Goal: Transaction & Acquisition: Purchase product/service

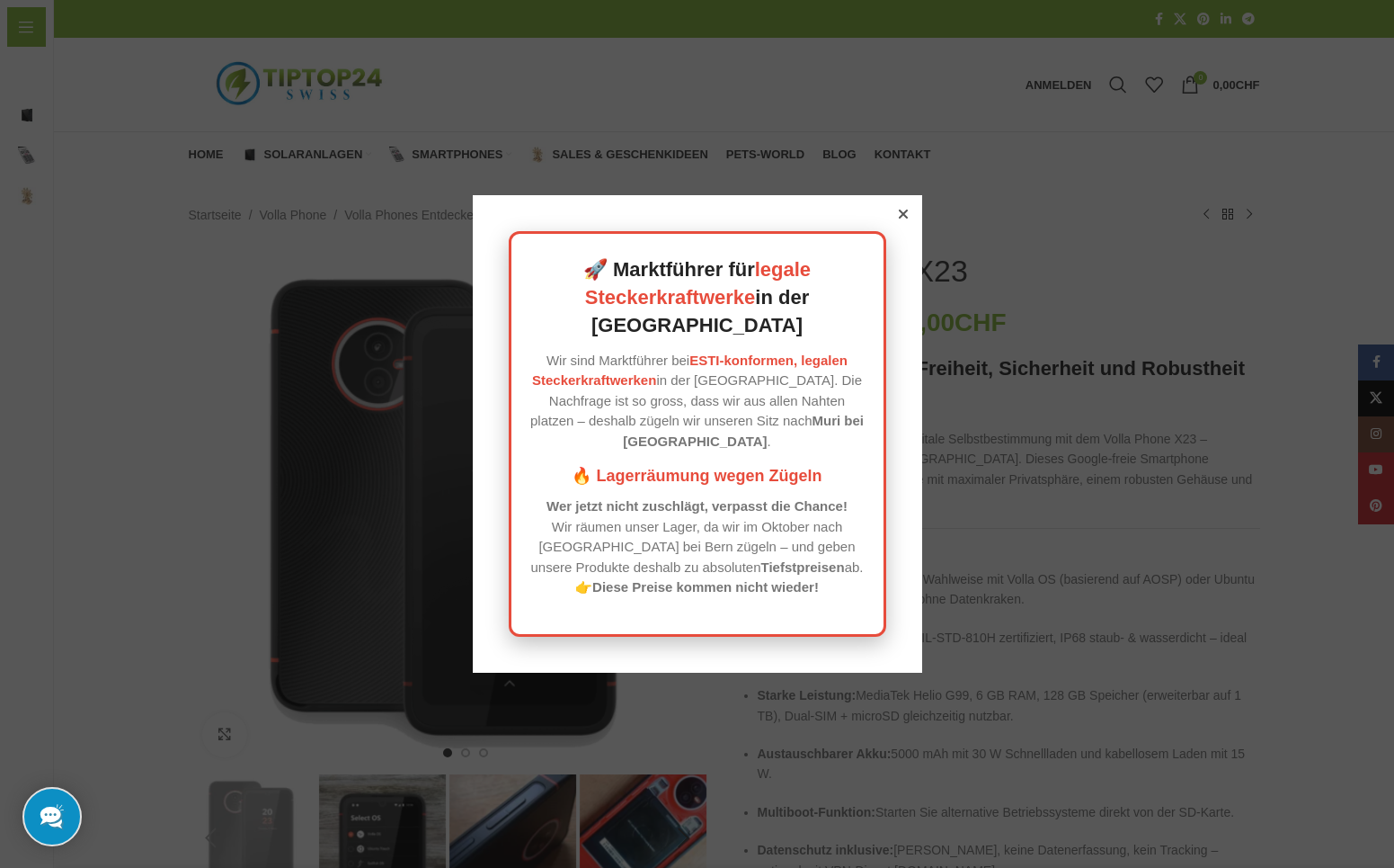
click at [901, 219] on icon at bounding box center [902, 214] width 9 height 9
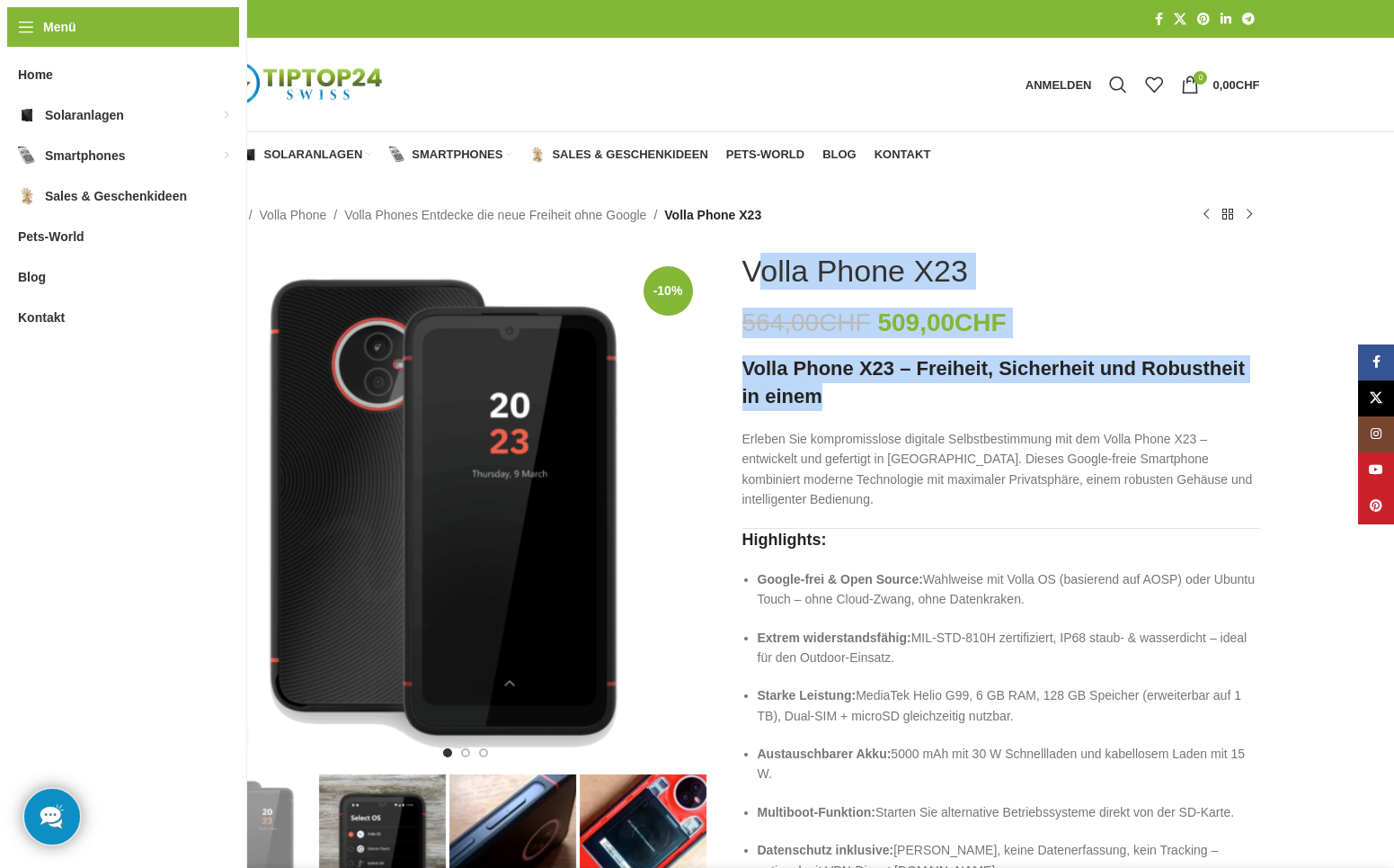
drag, startPoint x: 750, startPoint y: 268, endPoint x: 864, endPoint y: 392, distance: 168.4
copy div "Volla Phone X23 564,00 CHF Ursprünglicher Preis war: 564,00 CHF 509,00 CHF Aktu…"
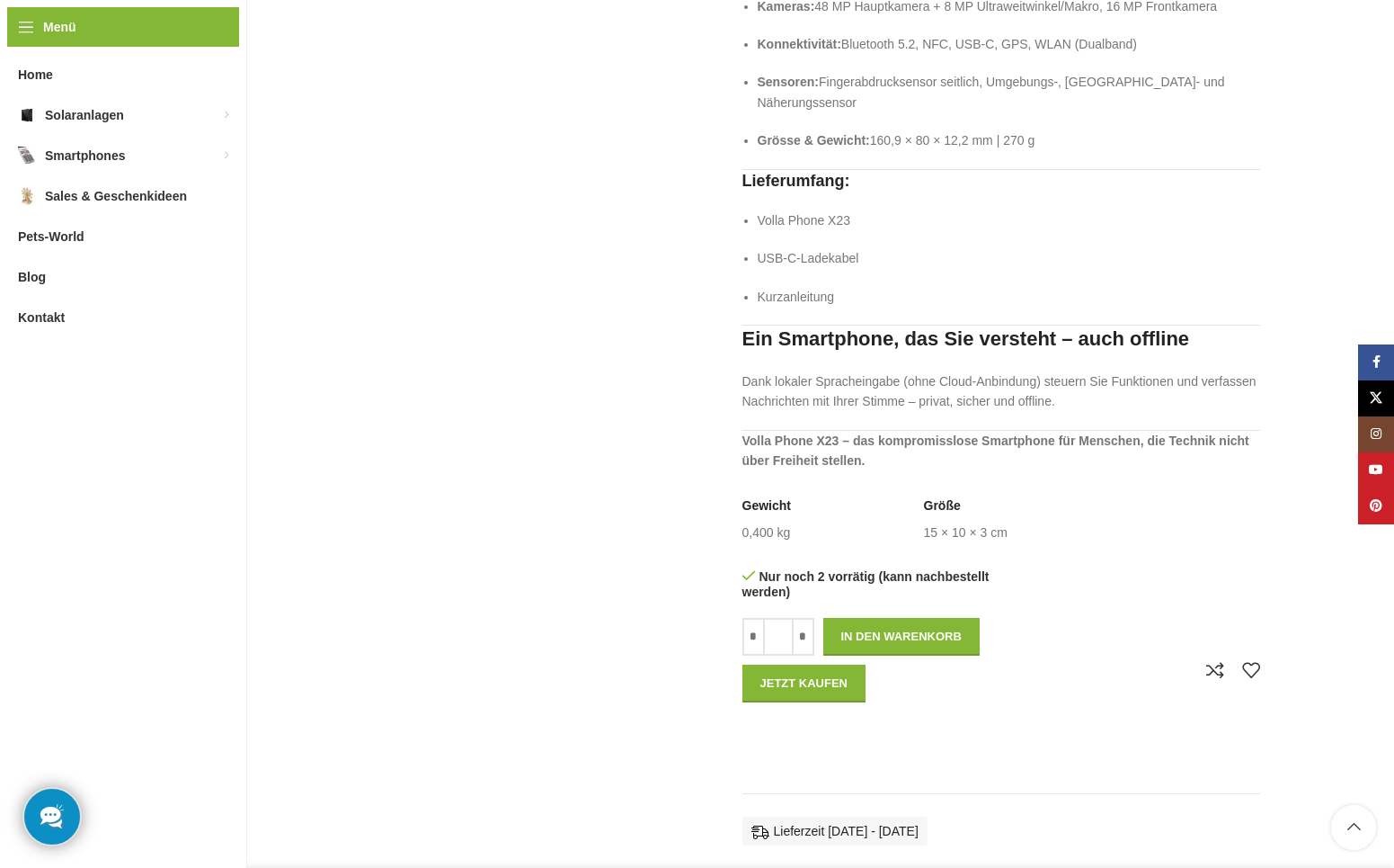
scroll to position [1133, 0]
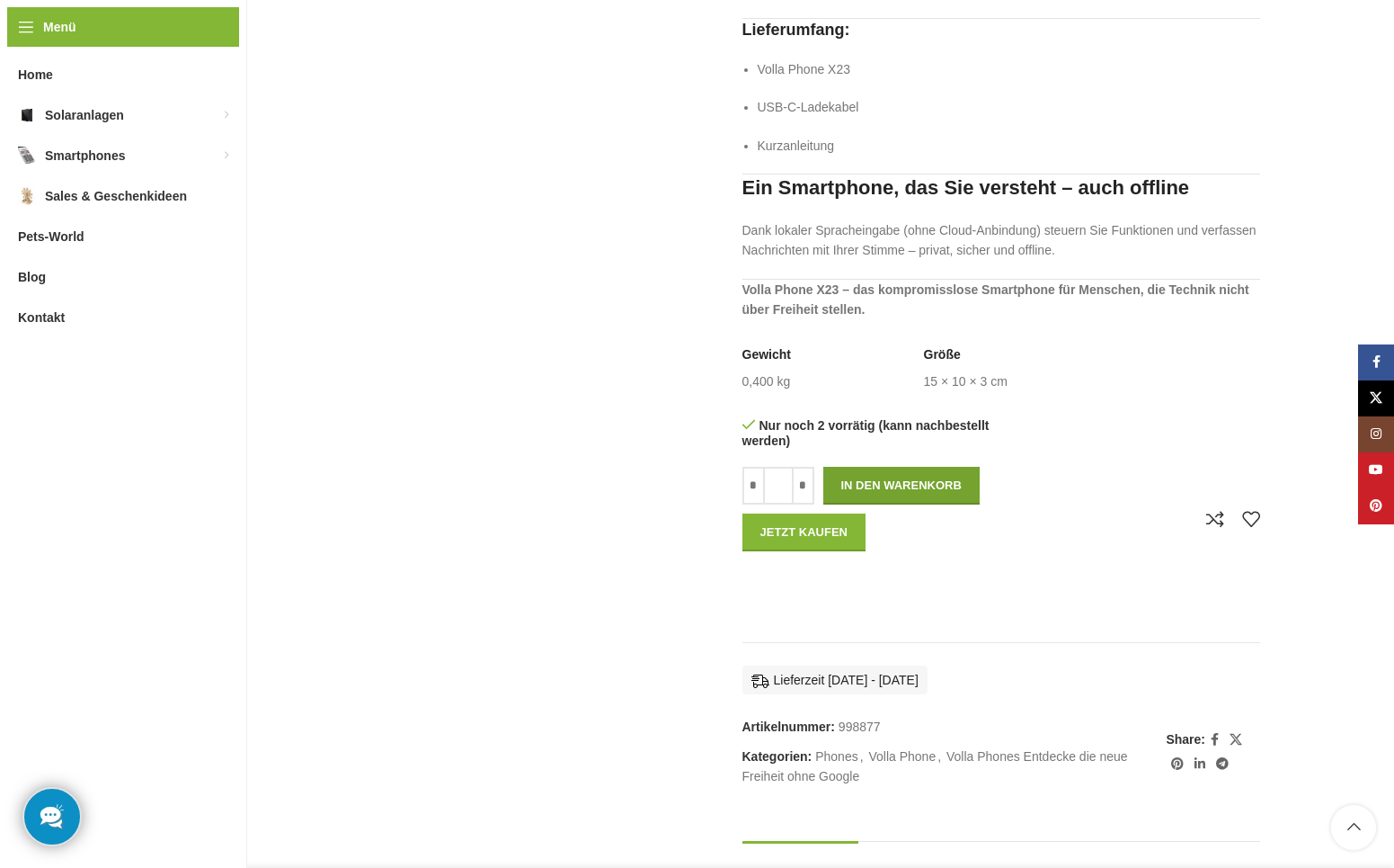
click at [921, 480] on button "In den Warenkorb" at bounding box center [902, 485] width 156 height 38
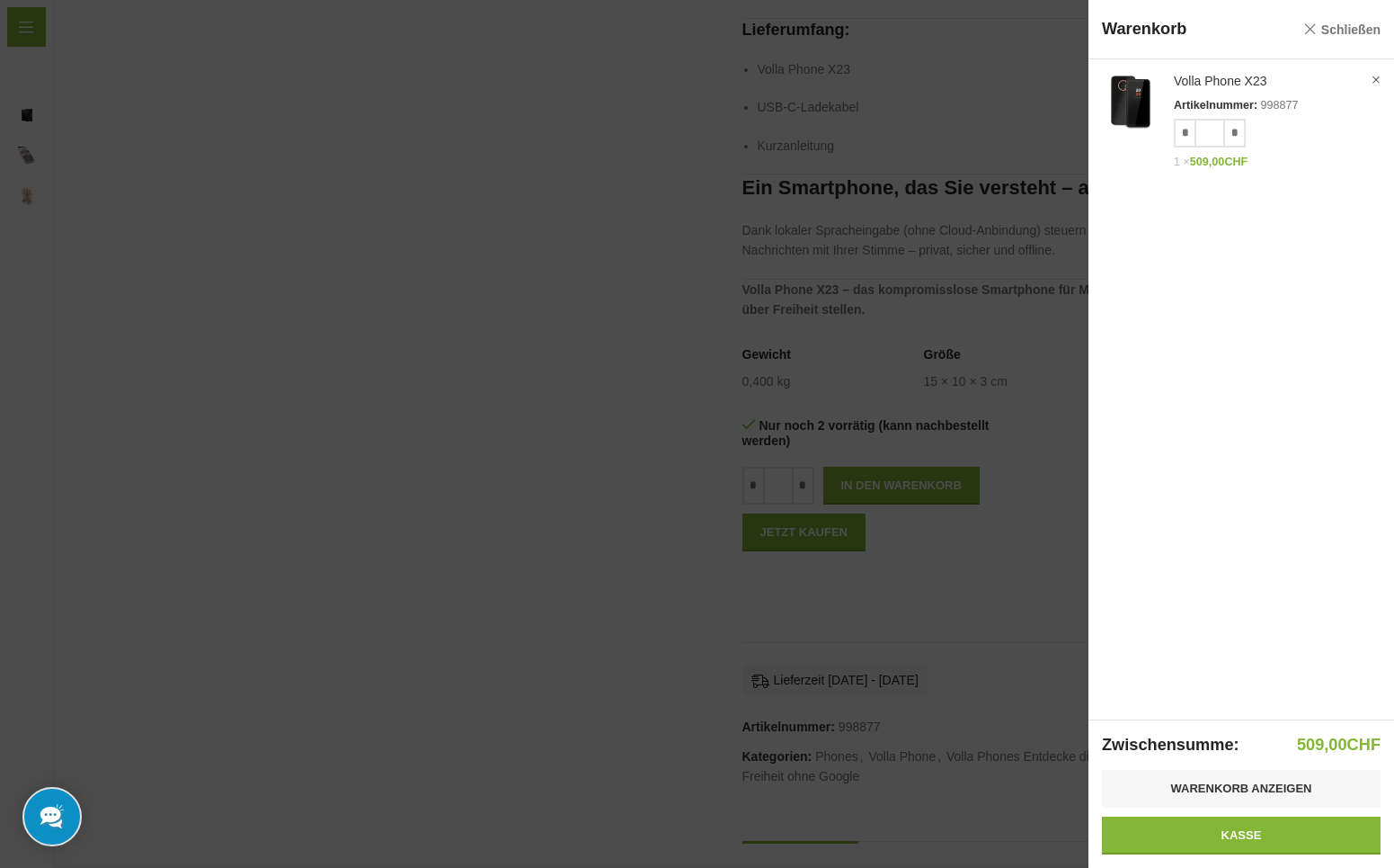
click at [1305, 29] on link "Schließen" at bounding box center [1341, 29] width 77 height 23
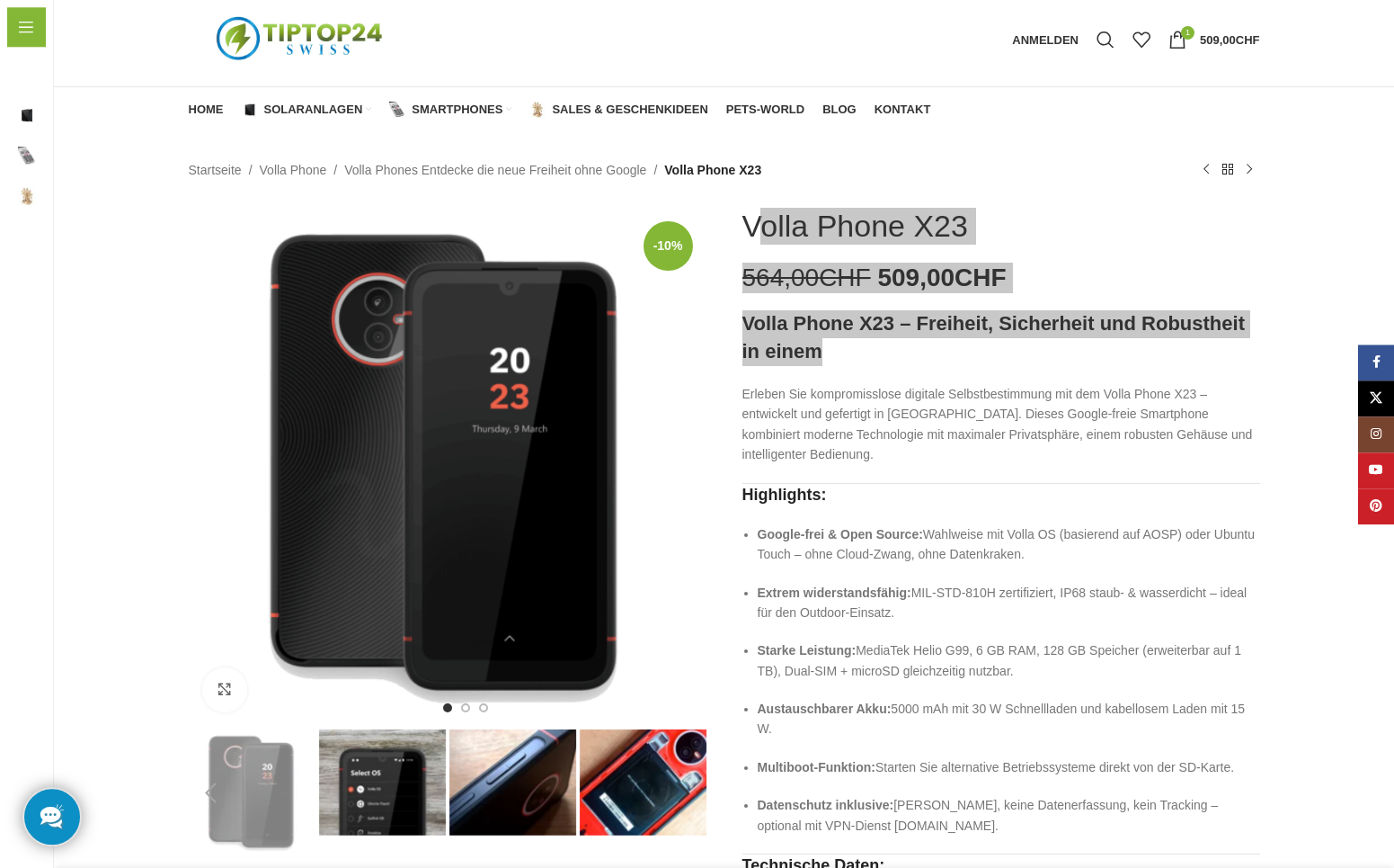
scroll to position [151, 0]
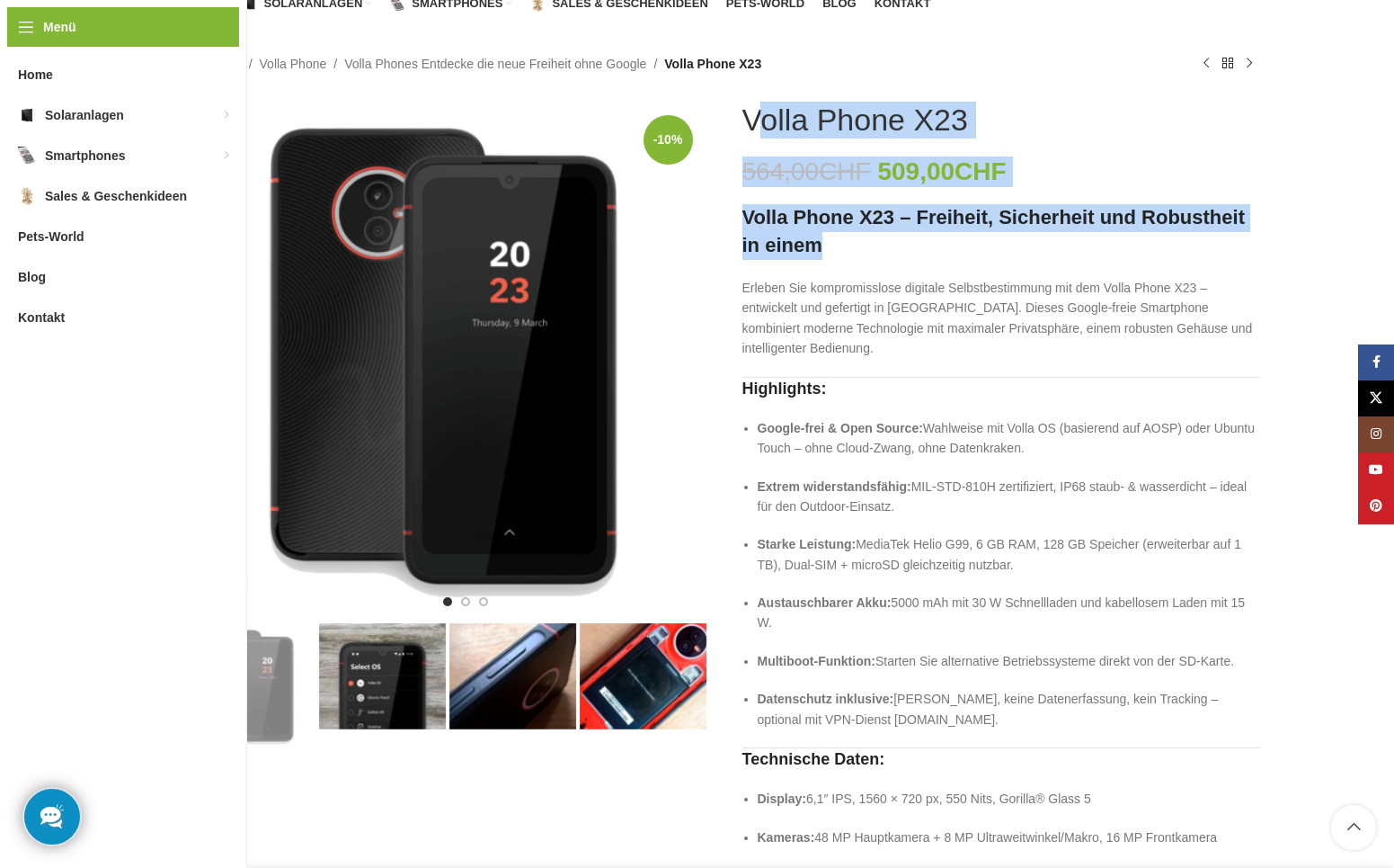
click at [903, 106] on h1 "Volla Phone X23" at bounding box center [855, 120] width 226 height 37
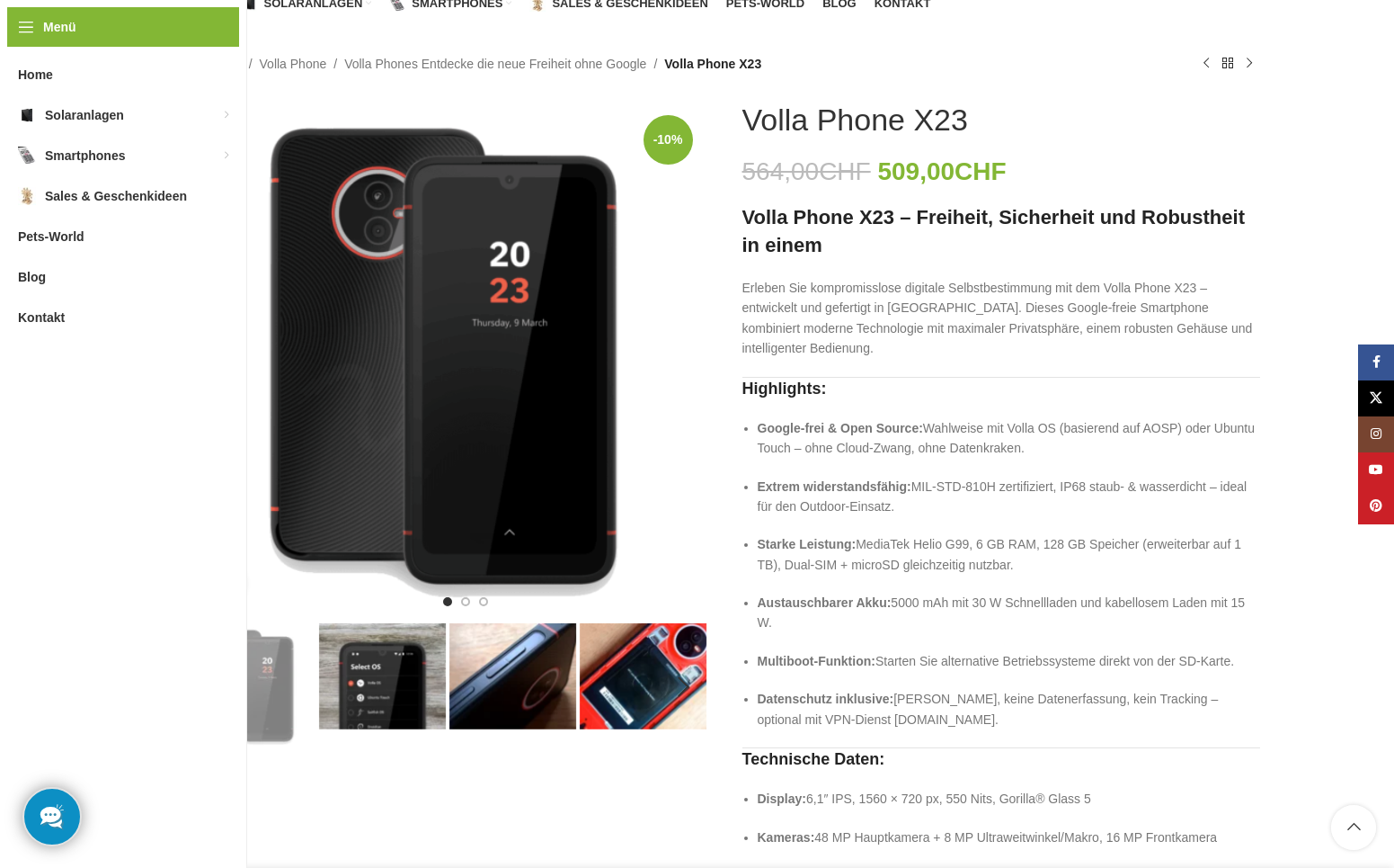
drag, startPoint x: 960, startPoint y: 113, endPoint x: 746, endPoint y: 113, distance: 214.0
click at [746, 113] on h1 "Volla Phone X23" at bounding box center [855, 120] width 226 height 37
copy h1 "Volla Phone X23"
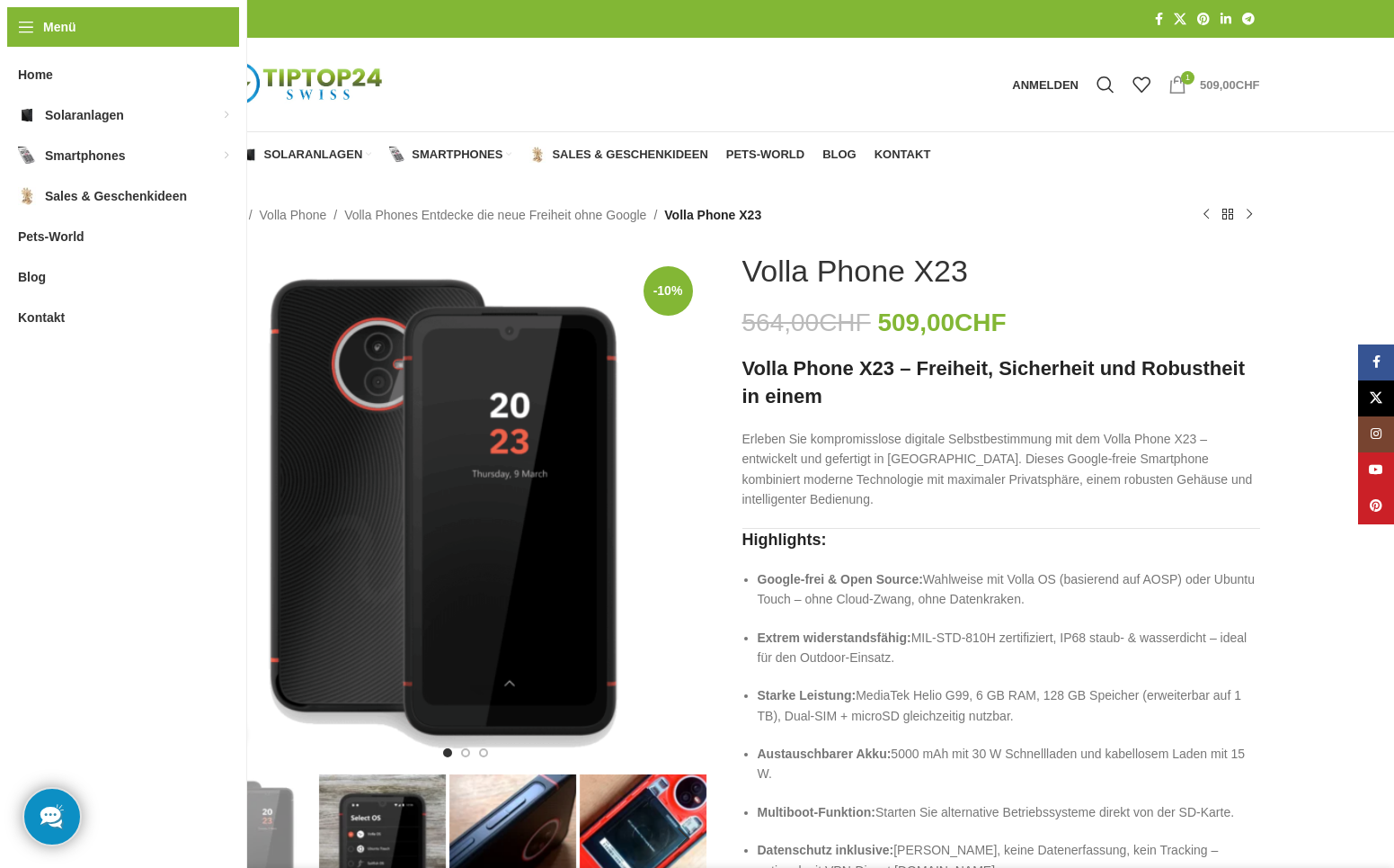
click at [1211, 83] on bdi "509,00 CHF" at bounding box center [1229, 84] width 59 height 14
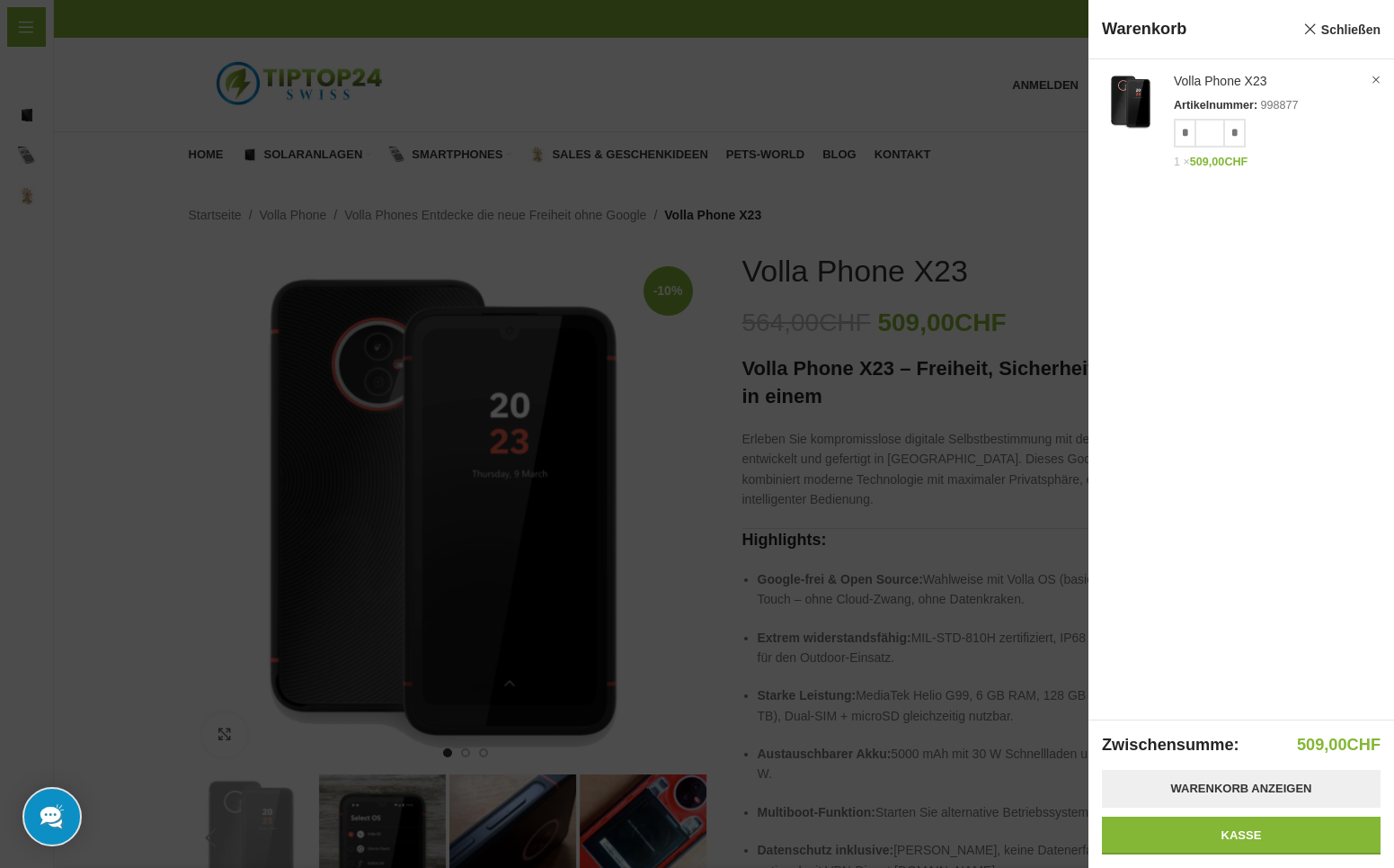
click at [1226, 794] on link "Warenkorb anzeigen" at bounding box center [1241, 789] width 278 height 38
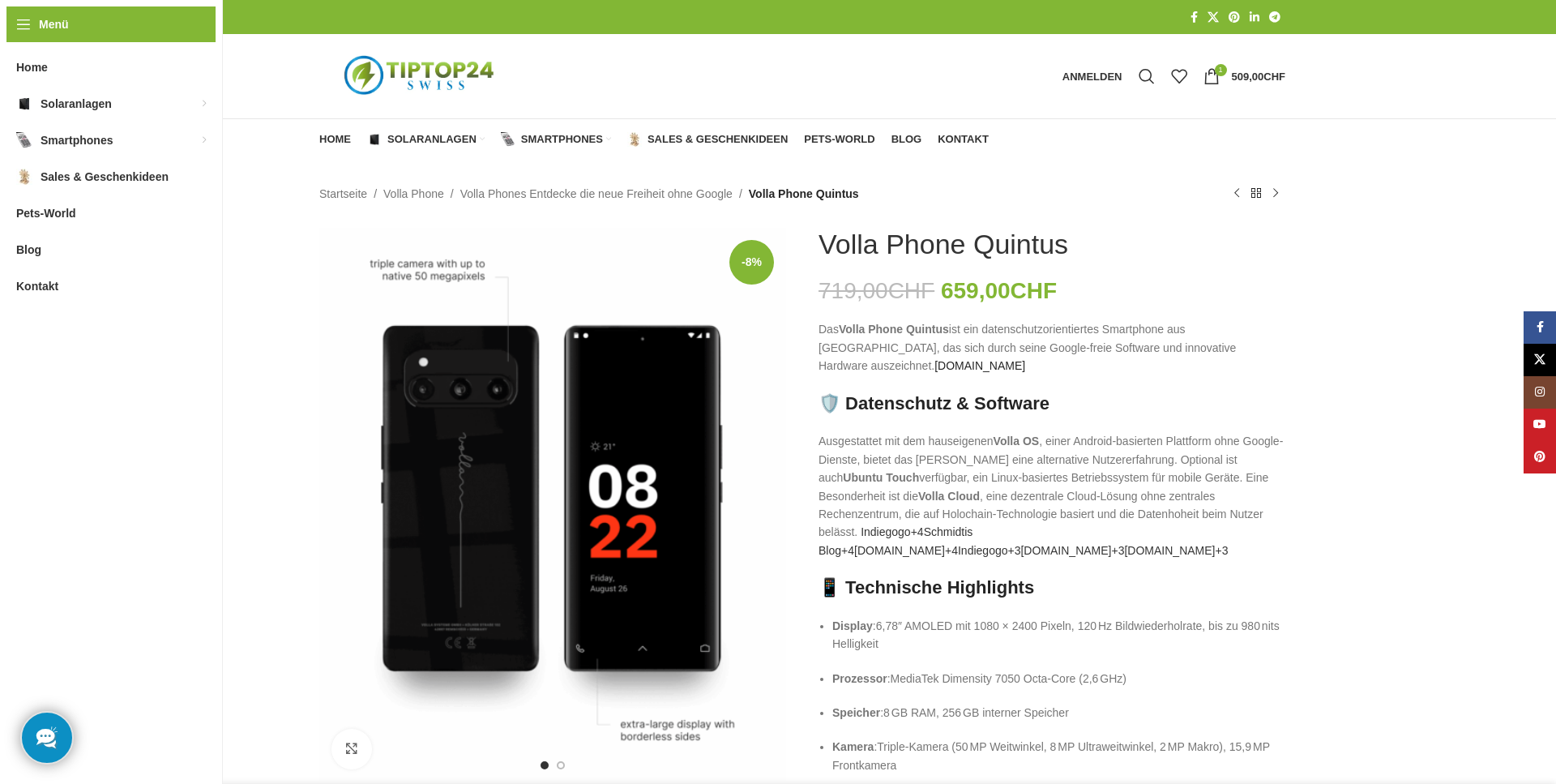
click at [1025, 359] on span "telespiegel.de" at bounding box center [980, 365] width 91 height 13
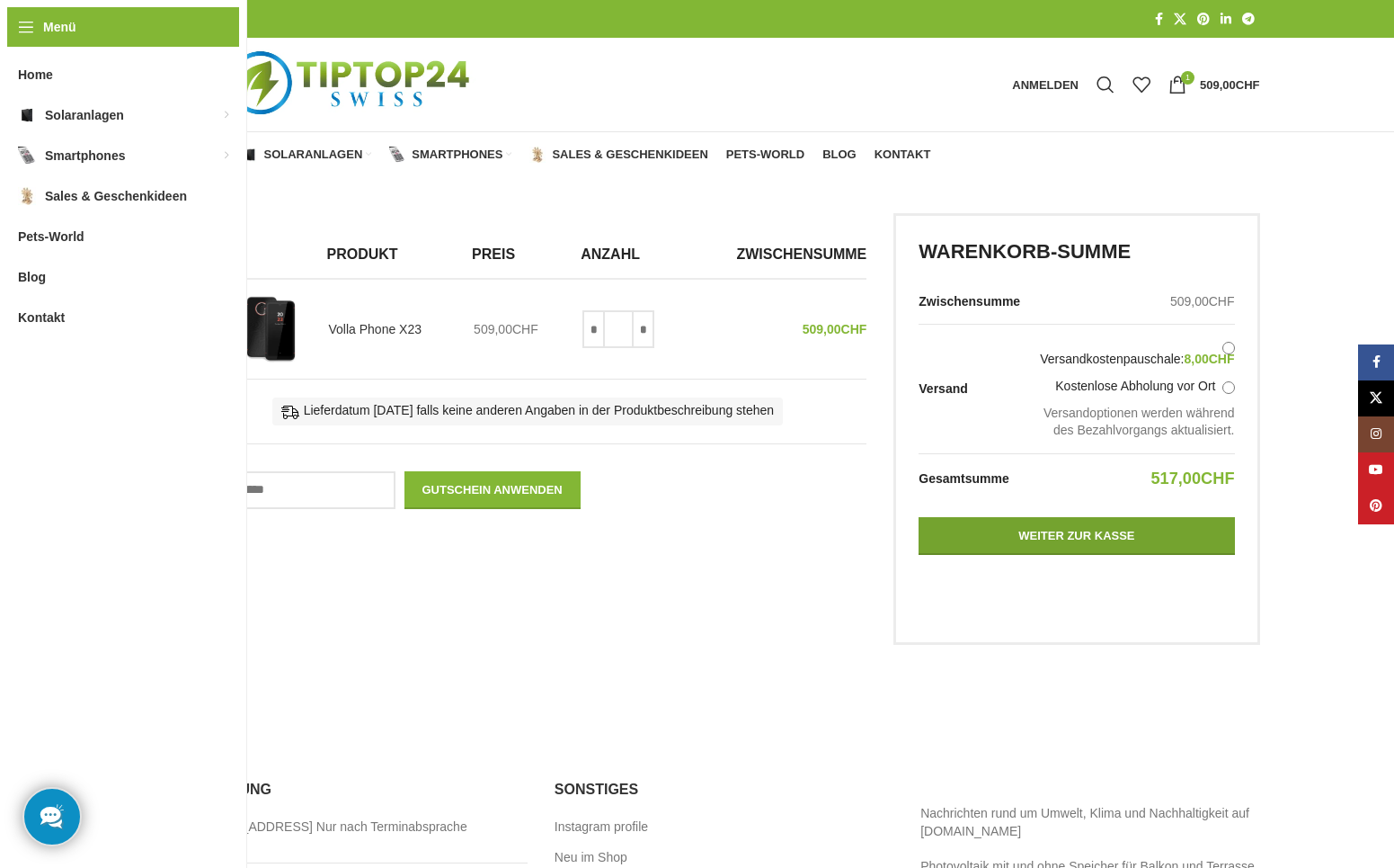
click at [1086, 555] on link "Weiter zur Kasse" at bounding box center [1077, 536] width 316 height 38
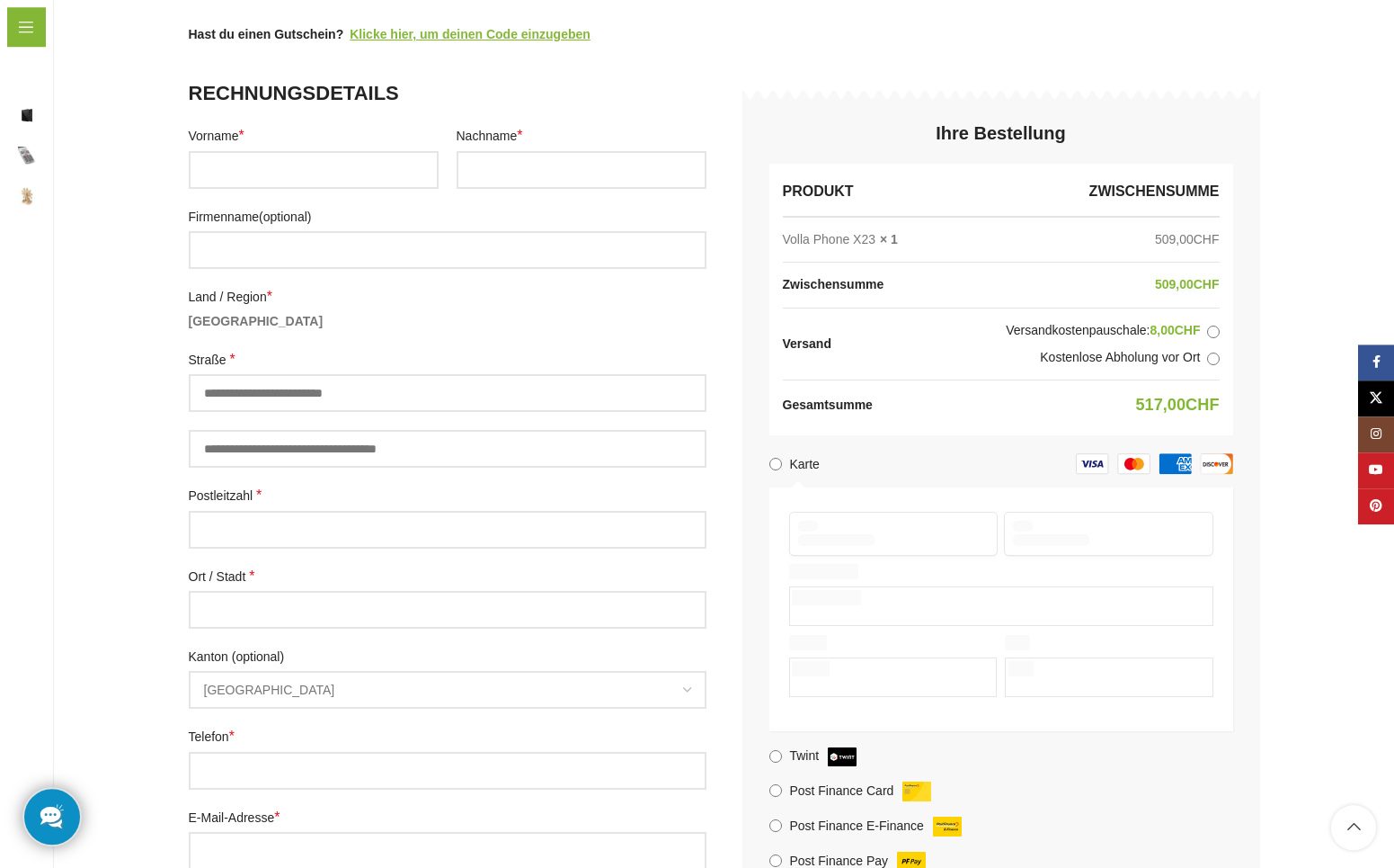
scroll to position [302, 0]
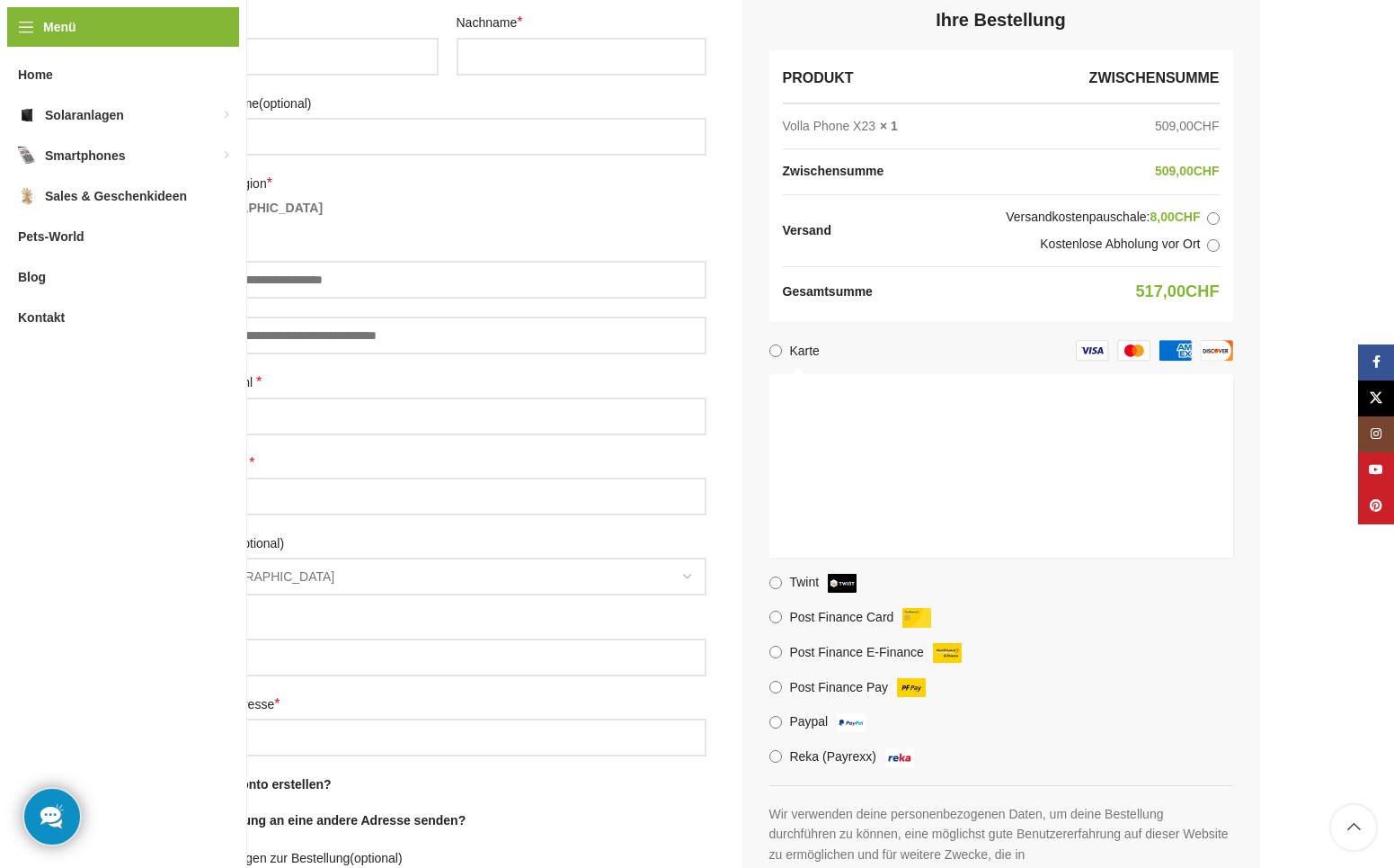
click at [1133, 347] on img "Kasse" at bounding box center [1134, 351] width 34 height 22
click at [655, 571] on span "Bern" at bounding box center [447, 577] width 514 height 34
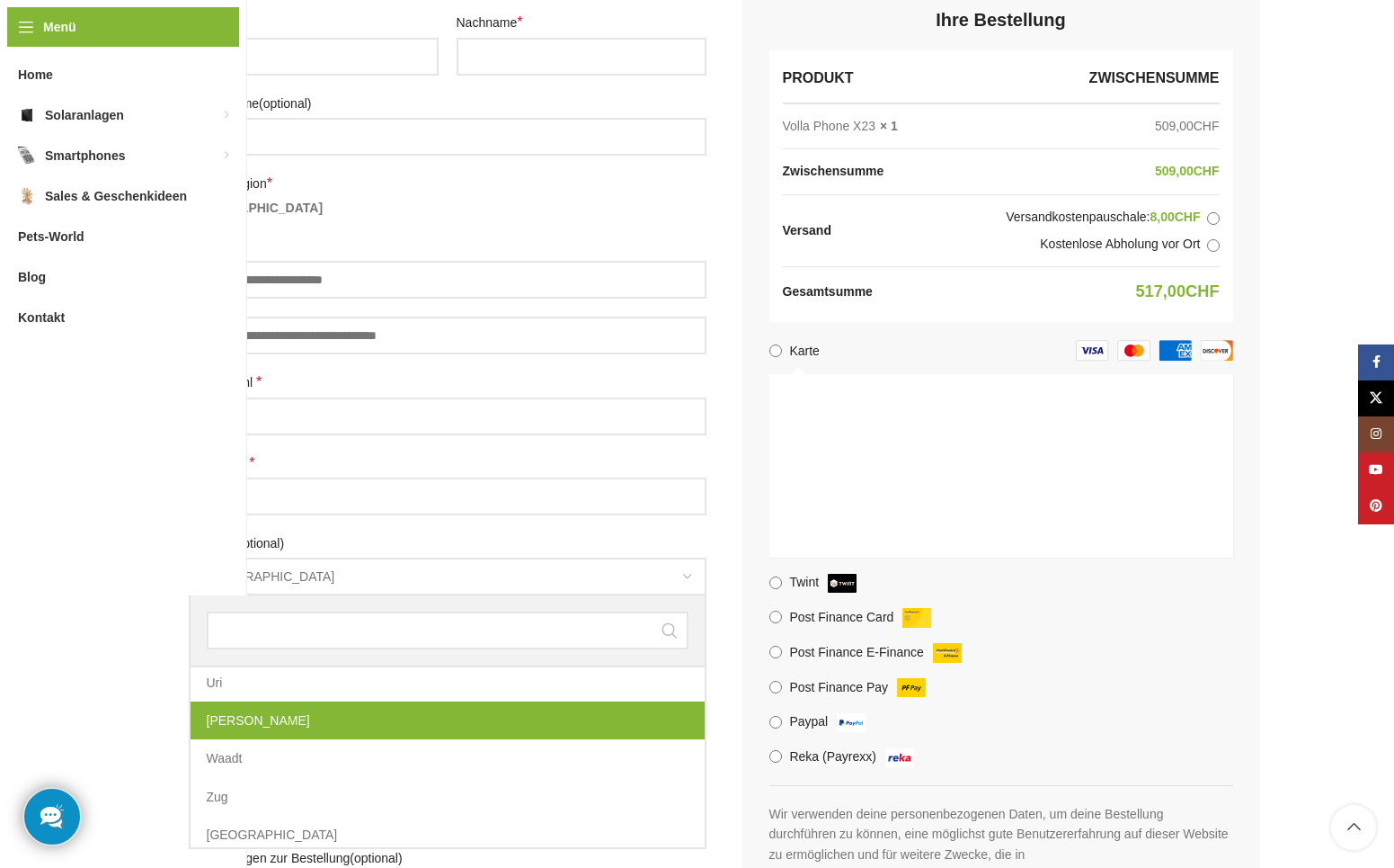
scroll to position [812, 0]
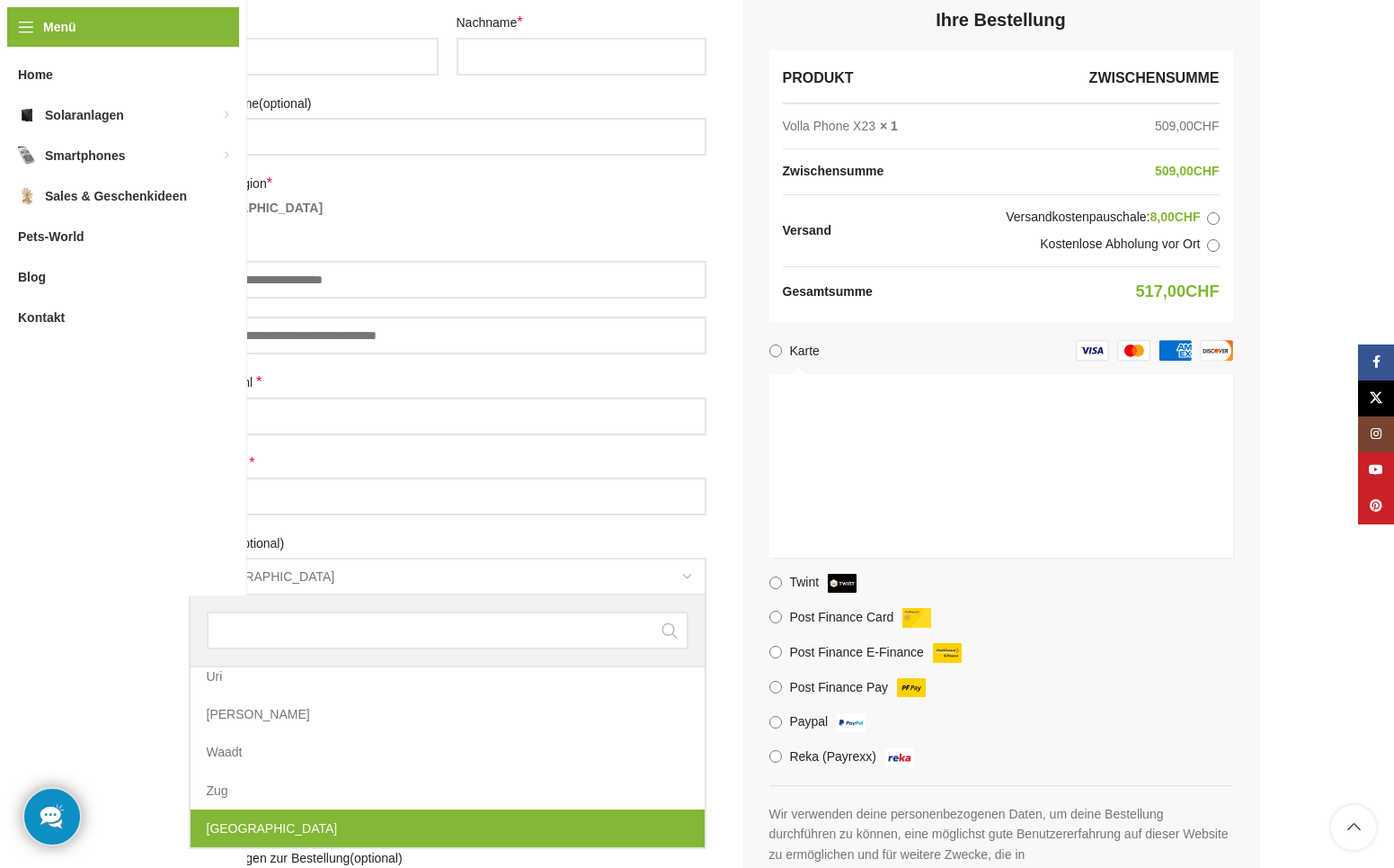
select select "**"
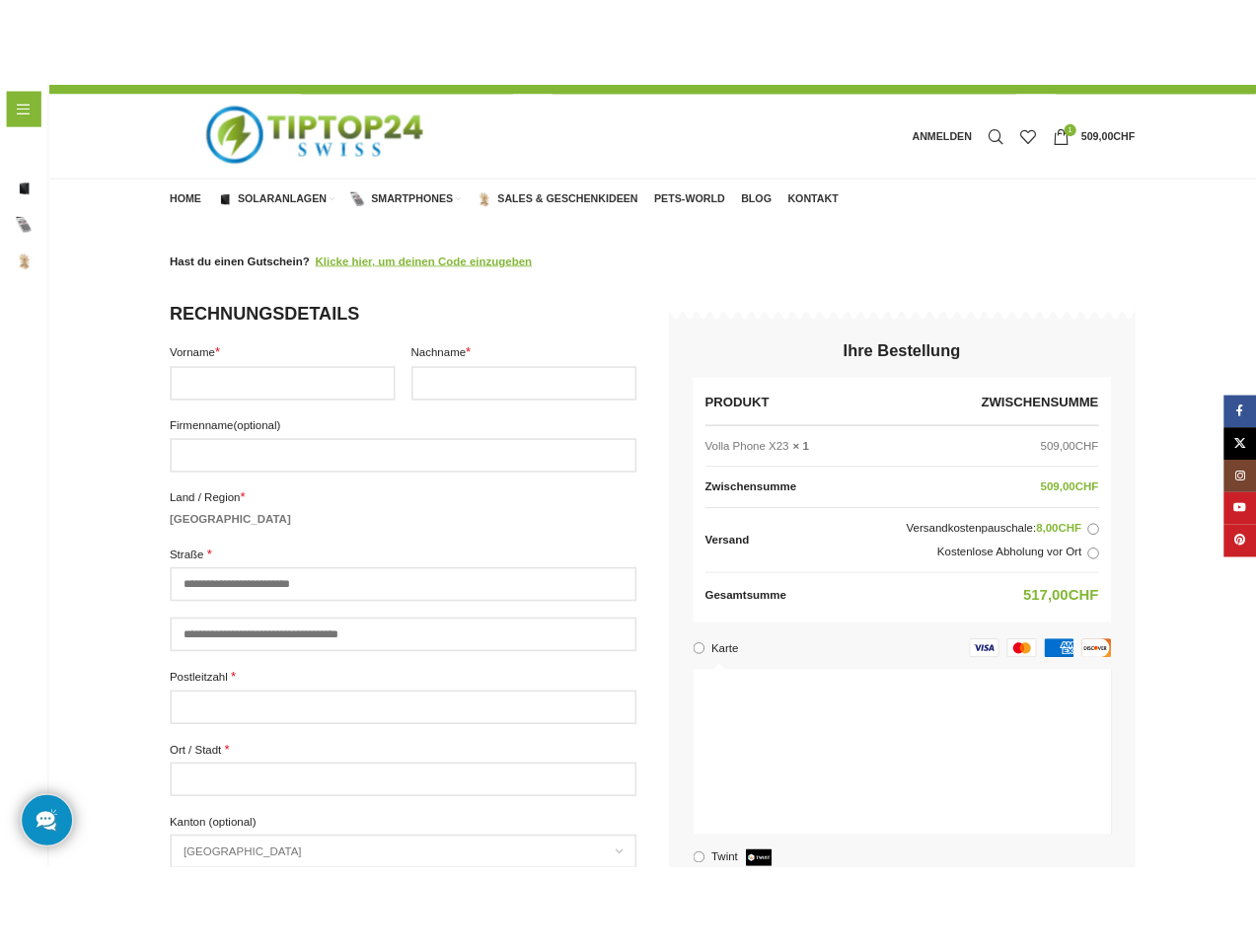
scroll to position [0, 0]
